Goal: Task Accomplishment & Management: Complete application form

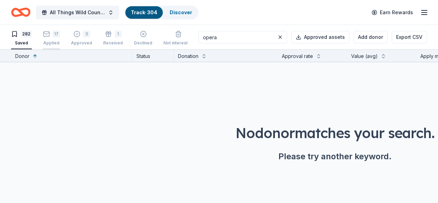
click at [60, 33] on div "17" at bounding box center [56, 33] width 7 height 7
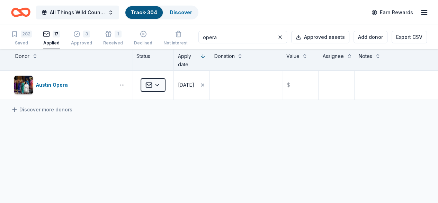
click at [55, 38] on div "17 Applied" at bounding box center [51, 37] width 17 height 15
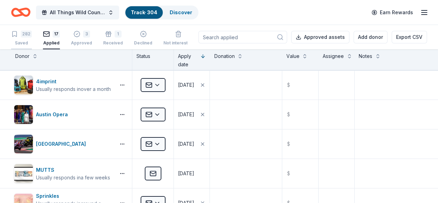
click at [30, 37] on div "282" at bounding box center [26, 33] width 11 height 7
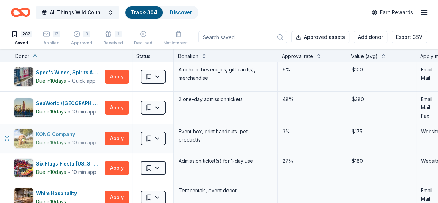
click at [66, 139] on div "Due in 10 days" at bounding box center [51, 142] width 30 height 8
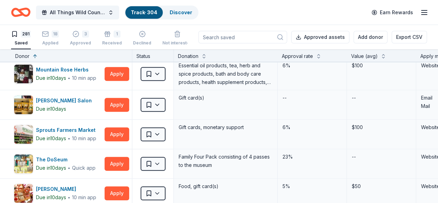
scroll to position [169, 0]
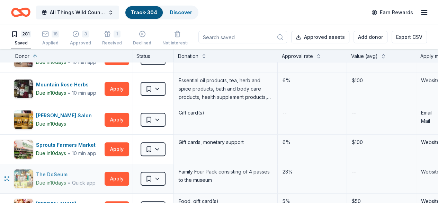
click at [71, 170] on div "The DoSeum" at bounding box center [66, 174] width 60 height 8
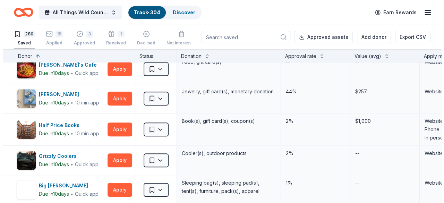
scroll to position [352, 0]
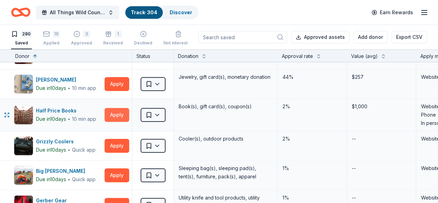
click at [120, 113] on button "Apply" at bounding box center [117, 115] width 25 height 14
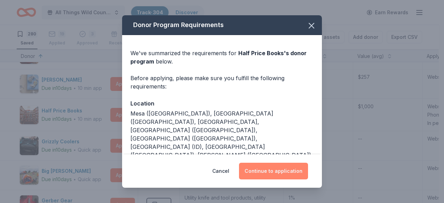
click at [271, 163] on button "Continue to application" at bounding box center [273, 171] width 69 height 17
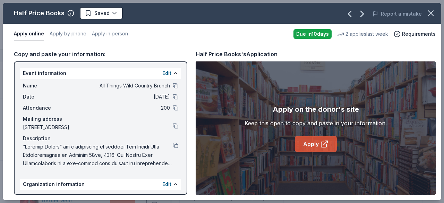
click at [318, 136] on link "Apply" at bounding box center [316, 143] width 42 height 17
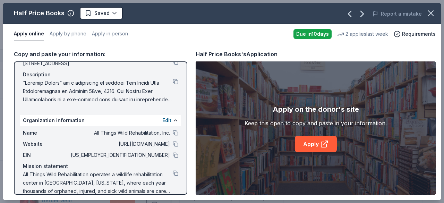
scroll to position [73, 0]
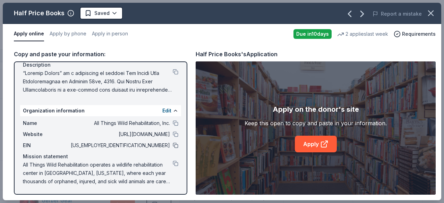
click at [173, 144] on button at bounding box center [176, 145] width 6 height 6
click at [116, 15] on html "All Things Wild Country Brunch Track · 304 Discover Earn Rewards 280 Saved 19 A…" at bounding box center [222, 101] width 444 height 203
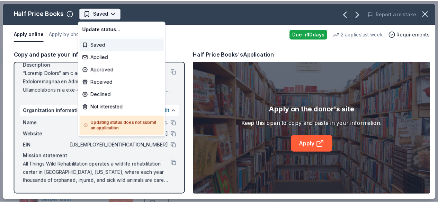
scroll to position [0, 0]
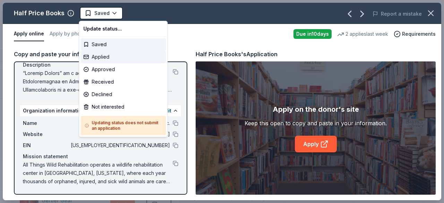
click at [107, 53] on div "Applied" at bounding box center [122, 57] width 85 height 12
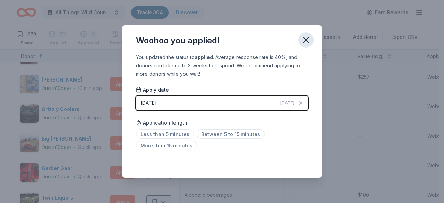
click at [309, 38] on icon "button" at bounding box center [306, 40] width 10 height 10
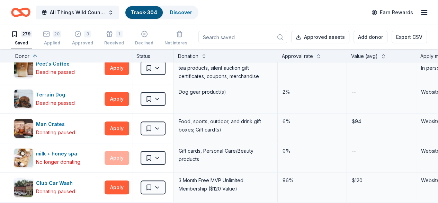
scroll to position [8078, 0]
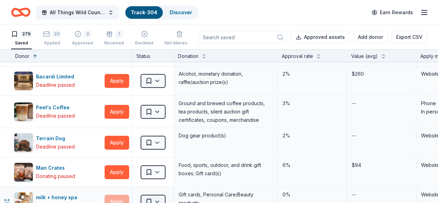
click at [165, 168] on html "All Things Wild Country Brunch Track · 304 Discover Earn Rewards 279 Saved 20 A…" at bounding box center [219, 101] width 438 height 203
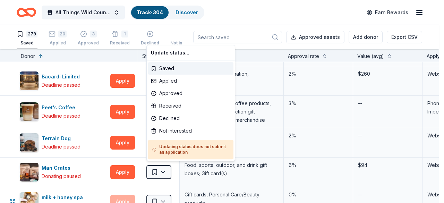
click at [175, 173] on html "All Things Wild Country Brunch Track · 304 Discover Earn Rewards 279 Saved 20 A…" at bounding box center [222, 101] width 444 height 203
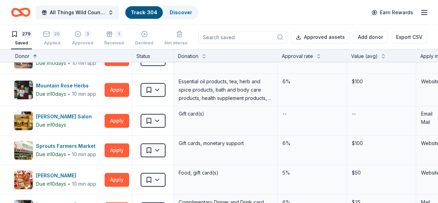
scroll to position [0, 0]
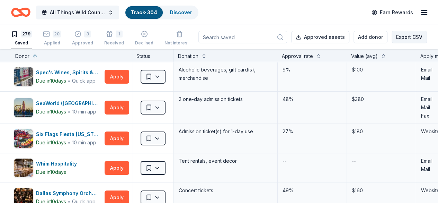
click at [398, 39] on button "Export CSV" at bounding box center [409, 37] width 35 height 12
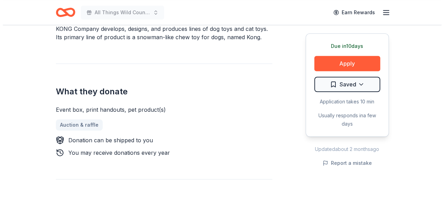
scroll to position [223, 0]
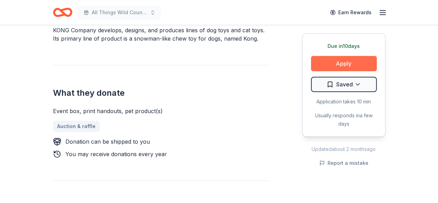
click at [356, 65] on button "Apply" at bounding box center [344, 63] width 66 height 15
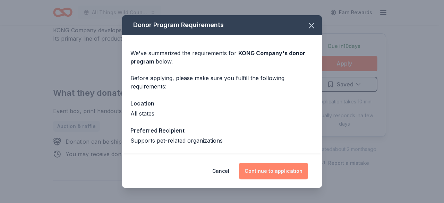
click at [280, 176] on button "Continue to application" at bounding box center [273, 171] width 69 height 17
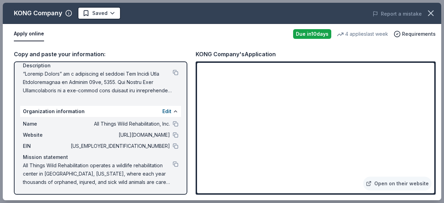
scroll to position [73, 0]
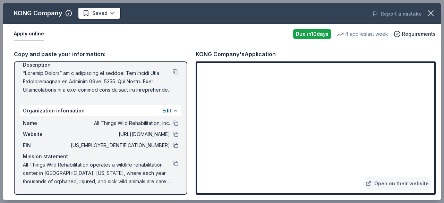
click at [173, 146] on button at bounding box center [176, 145] width 6 height 6
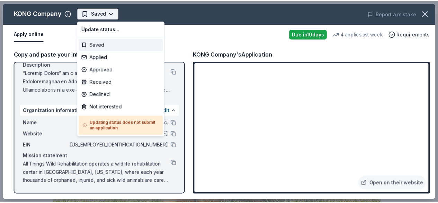
scroll to position [0, 0]
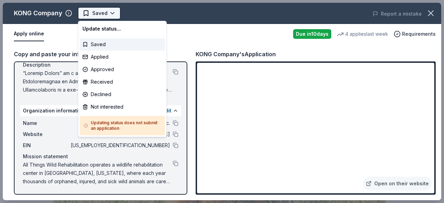
click at [111, 12] on body "All Things Wild Country Brunch Saved Apply Due [DATE] Share KONG Company New • …" at bounding box center [219, 101] width 438 height 203
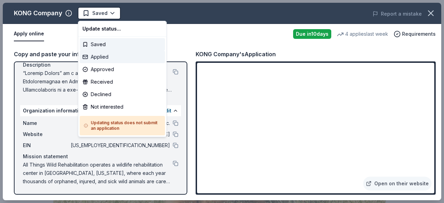
click at [104, 59] on div "Applied" at bounding box center [122, 57] width 85 height 12
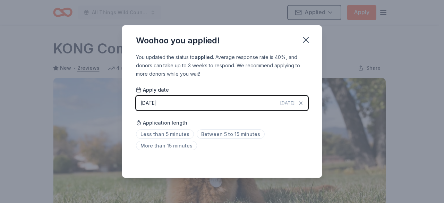
drag, startPoint x: 233, startPoint y: 136, endPoint x: 379, endPoint y: 61, distance: 164.4
click at [379, 61] on div "Woohoo you applied! You updated the status to applied . Average response rate i…" at bounding box center [222, 101] width 444 height 203
click at [304, 42] on icon "button" at bounding box center [305, 39] width 5 height 5
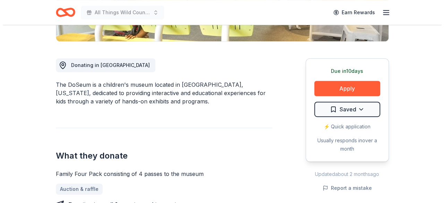
scroll to position [168, 0]
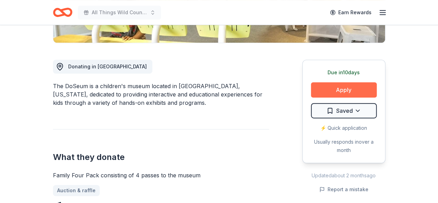
click at [358, 85] on button "Apply" at bounding box center [344, 89] width 66 height 15
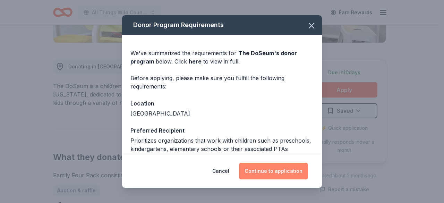
click at [281, 171] on button "Continue to application" at bounding box center [273, 171] width 69 height 17
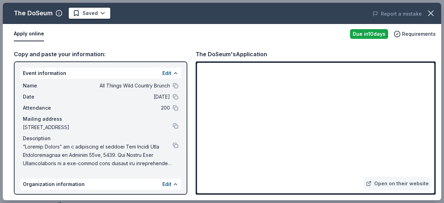
scroll to position [73, 0]
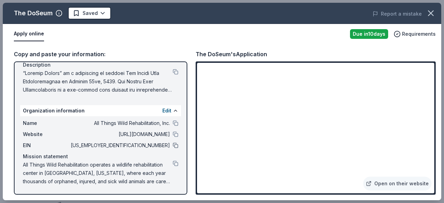
click at [173, 145] on button at bounding box center [176, 145] width 6 height 6
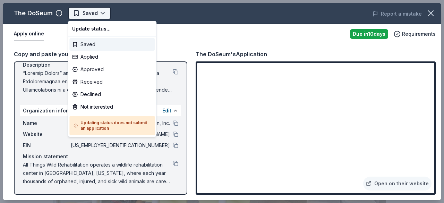
scroll to position [0, 0]
click at [87, 16] on body "All Things Wild Country Brunch Saved Apply Due in 10 days Share The DoSeum New …" at bounding box center [219, 101] width 438 height 203
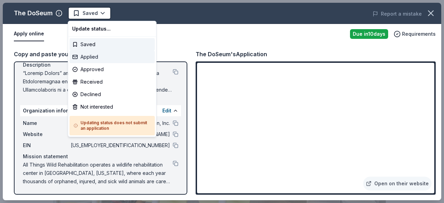
click at [89, 59] on div "Applied" at bounding box center [111, 57] width 85 height 12
